Goal: Navigation & Orientation: Find specific page/section

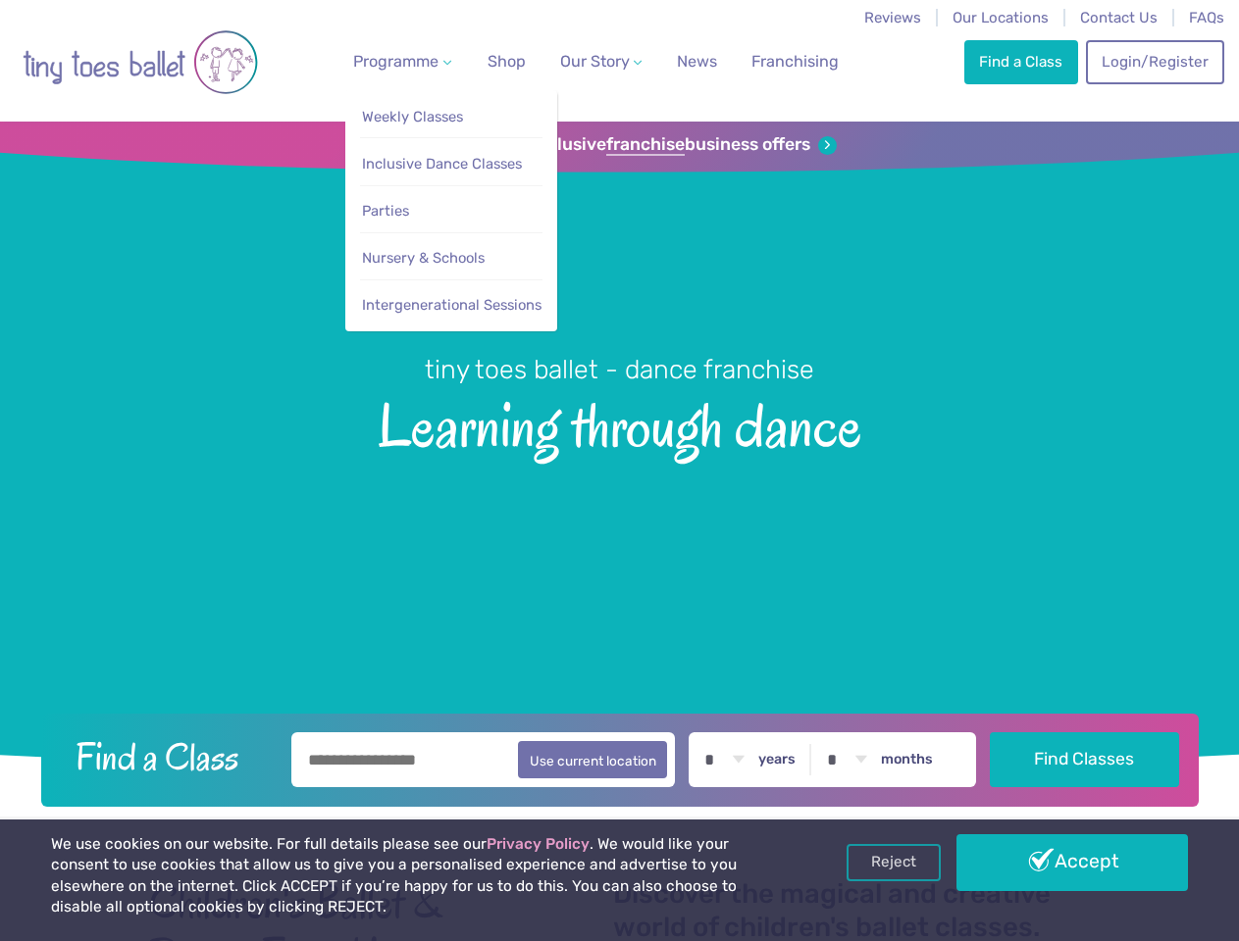
click at [398, 61] on span "Programme" at bounding box center [395, 61] width 85 height 19
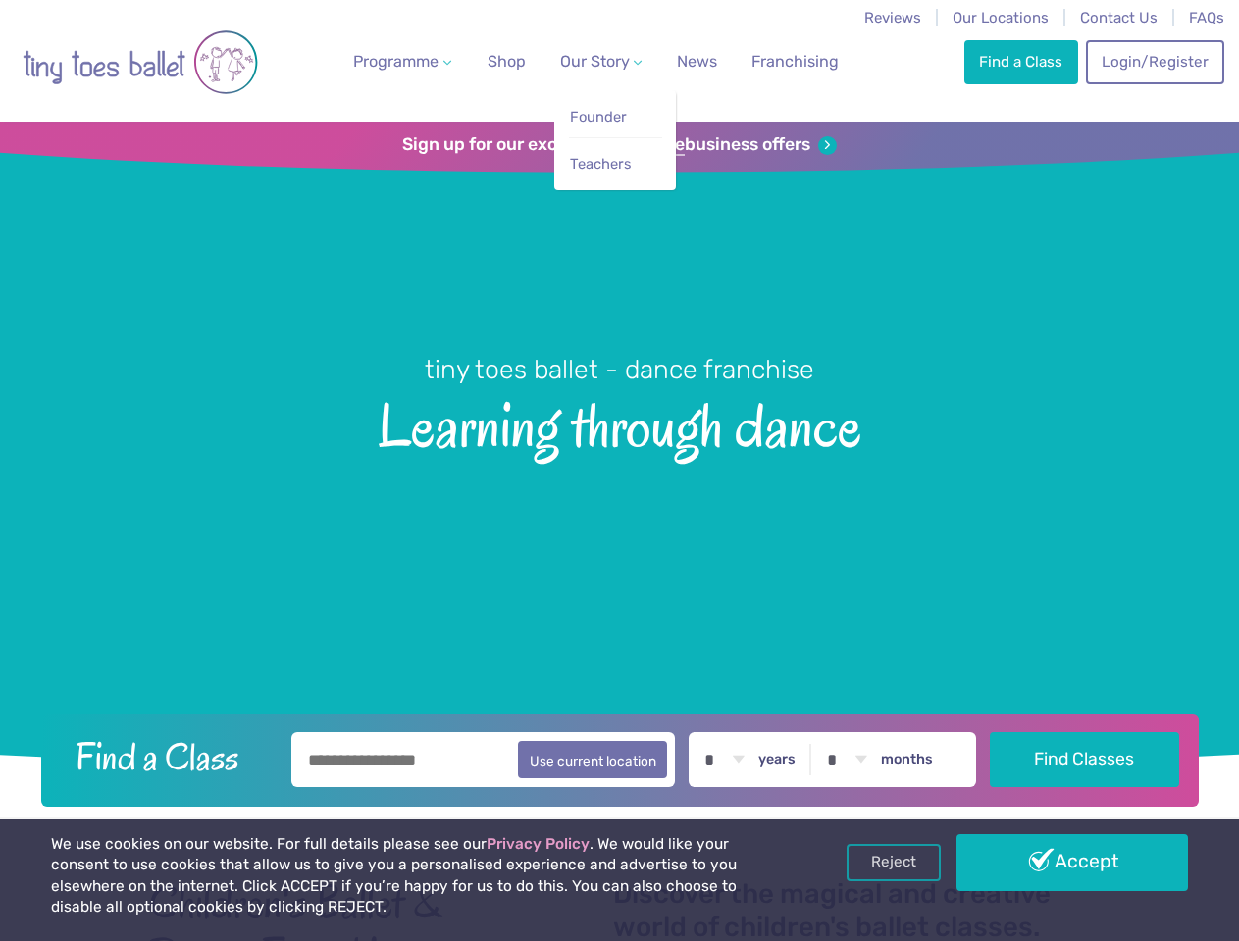
click at [583, 61] on span "Our Story" at bounding box center [595, 61] width 70 height 19
click at [619, 145] on li "Teachers" at bounding box center [615, 159] width 93 height 44
click at [619, 757] on button "Use current location" at bounding box center [593, 759] width 150 height 37
type input "**********"
click at [893, 863] on link "Reject" at bounding box center [893, 862] width 94 height 37
